Goal: Find specific page/section

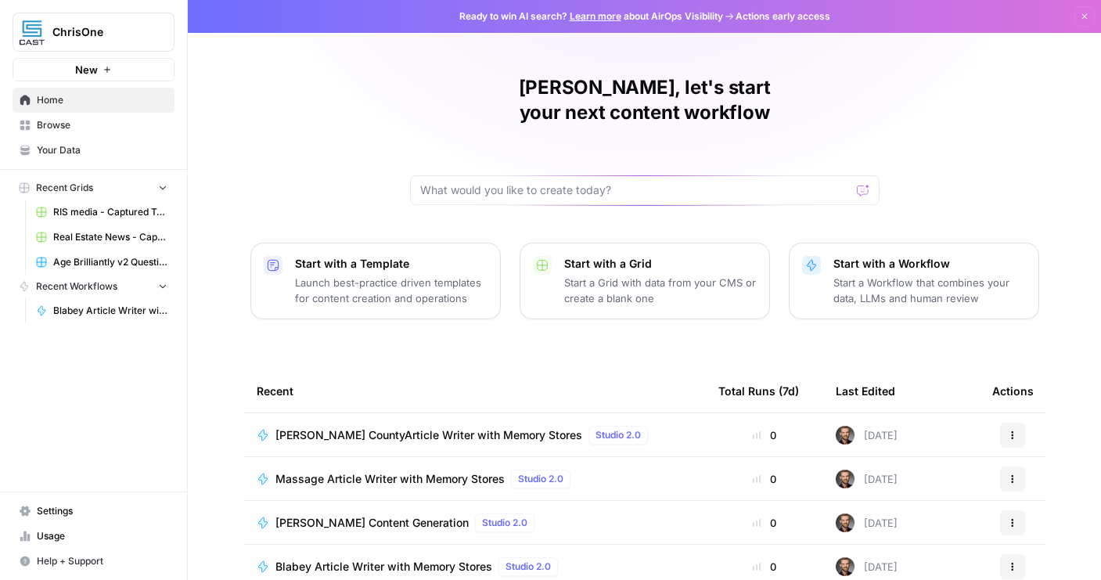
click at [57, 143] on span "Your Data" at bounding box center [102, 150] width 131 height 14
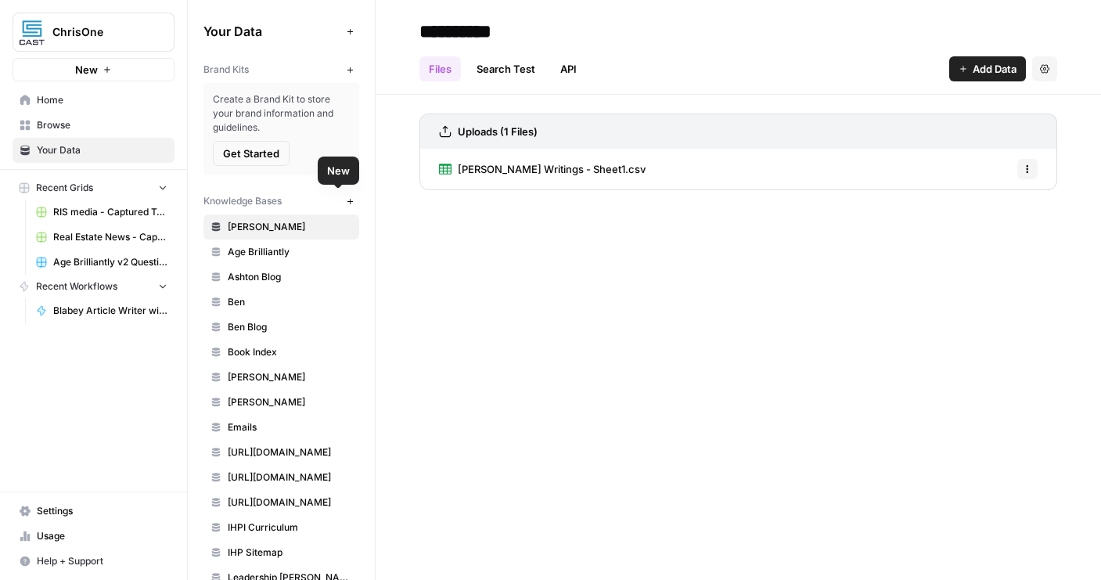
click at [340, 205] on button "New" at bounding box center [349, 201] width 19 height 19
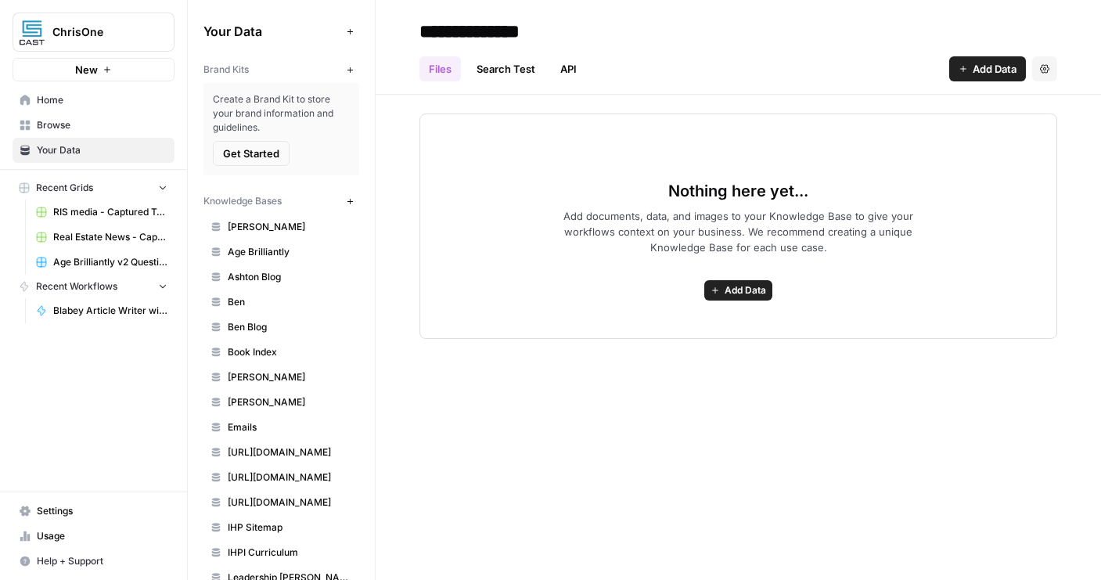
type input "**********"
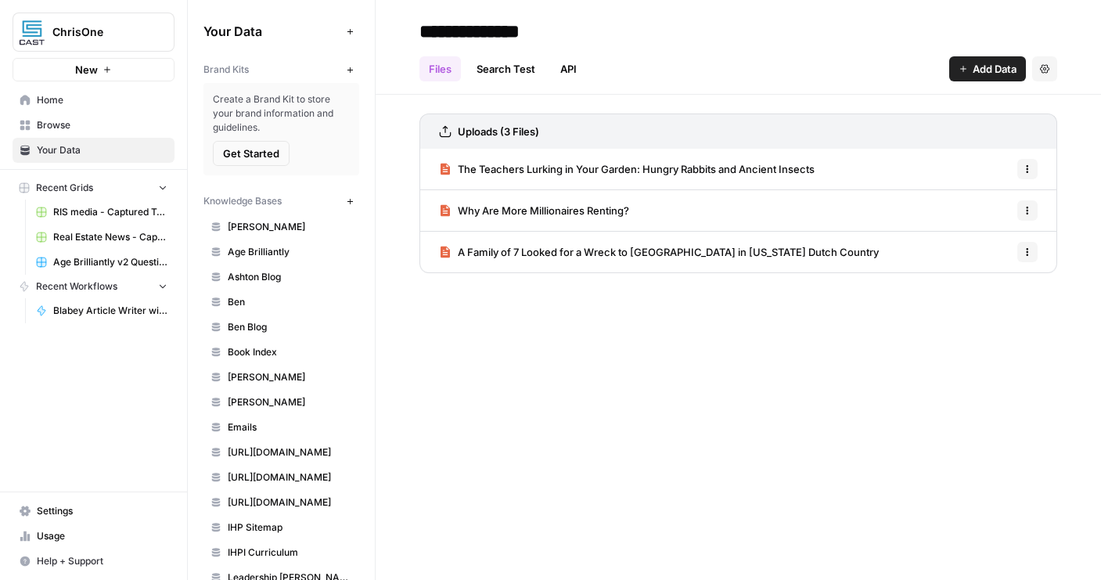
click at [555, 221] on link "Why Are More Millionaires Renting?" at bounding box center [534, 210] width 190 height 41
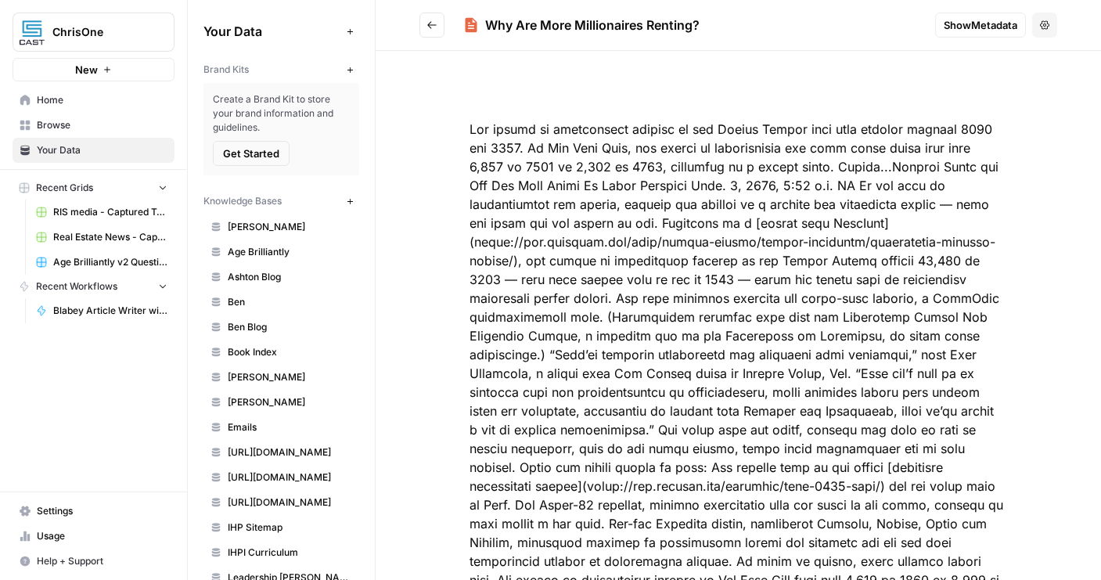
click at [952, 27] on span "Show Metadata" at bounding box center [980, 25] width 74 height 16
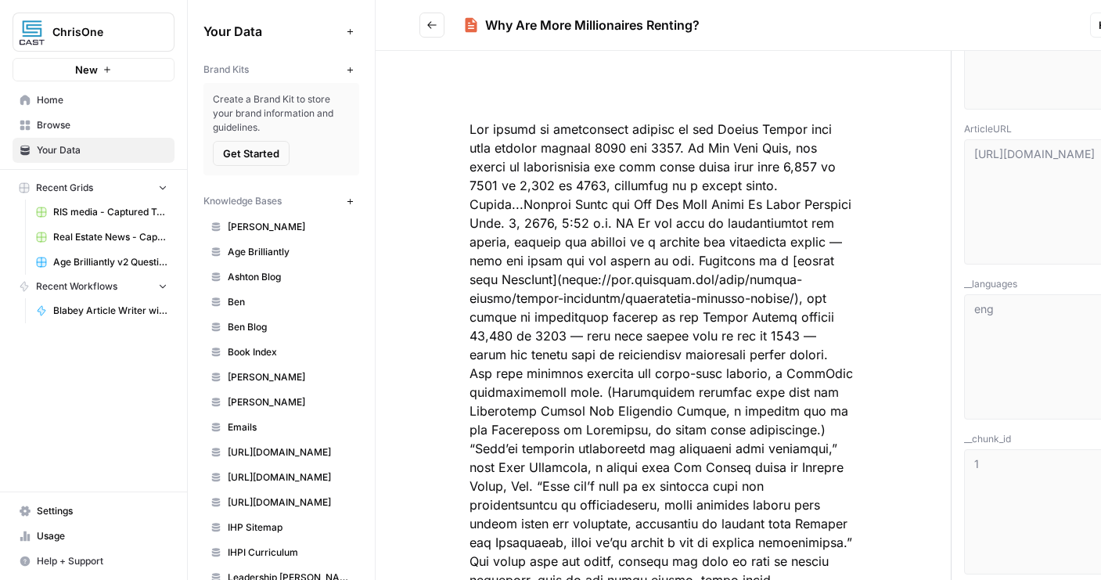
scroll to position [367, 0]
